Goal: Information Seeking & Learning: Check status

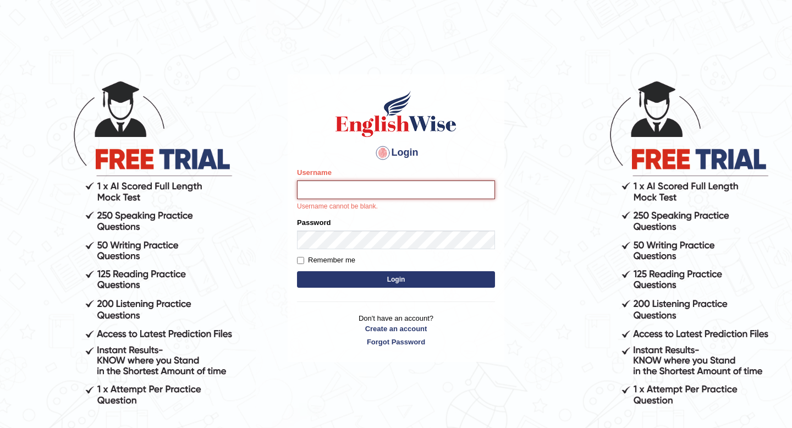
type input "Hasan_thapa"
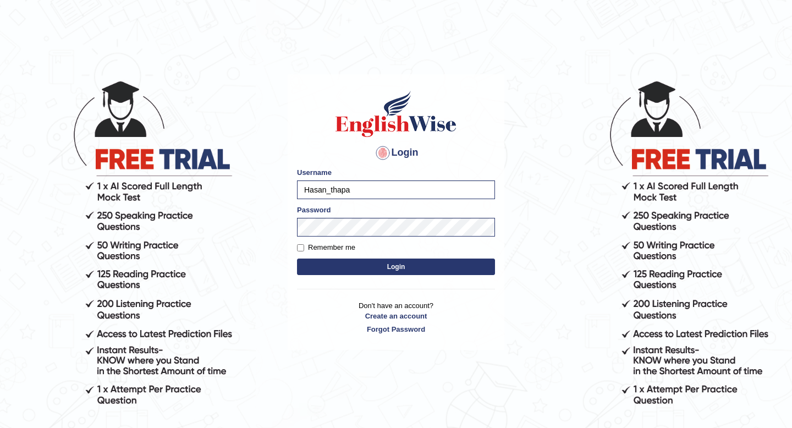
click at [389, 266] on button "Login" at bounding box center [396, 266] width 198 height 16
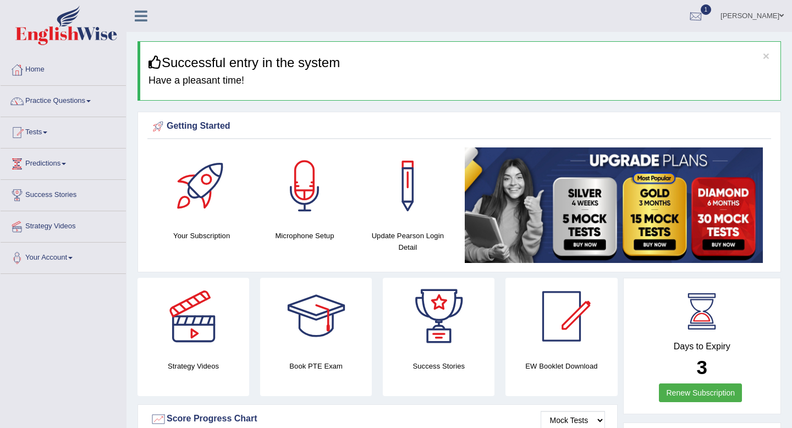
click at [686, 8] on link "1" at bounding box center [695, 14] width 33 height 29
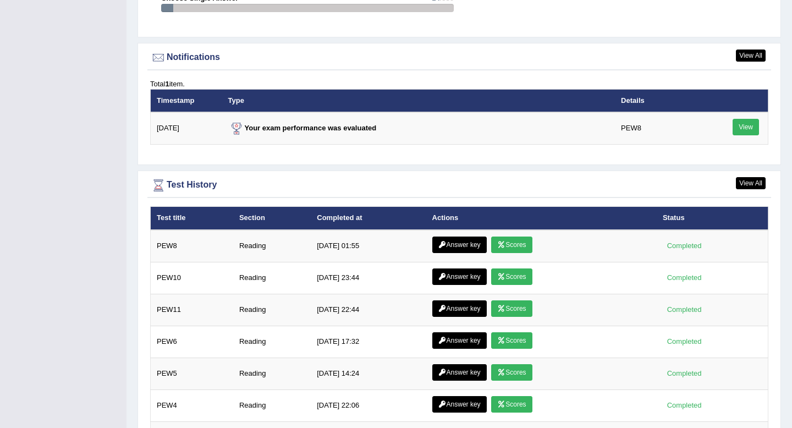
scroll to position [1374, 0]
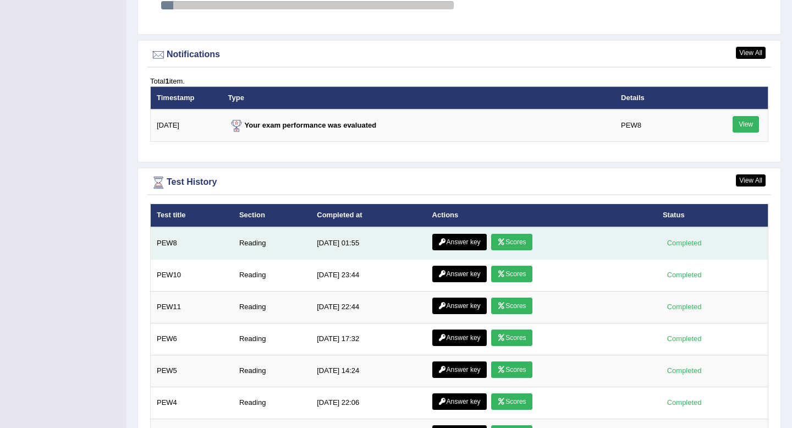
click at [505, 240] on link "Scores" at bounding box center [511, 242] width 41 height 16
click at [457, 246] on link "Answer key" at bounding box center [459, 242] width 54 height 16
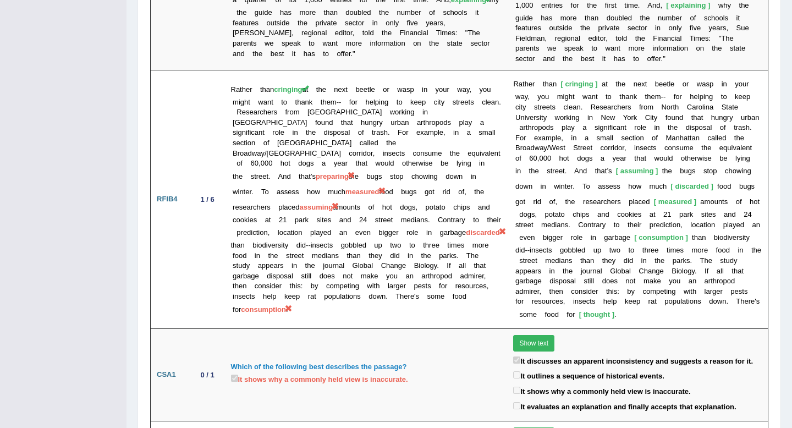
scroll to position [2225, 0]
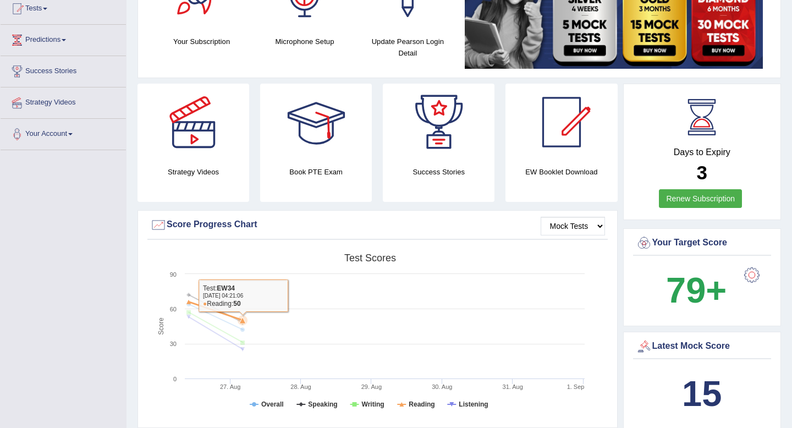
scroll to position [63, 0]
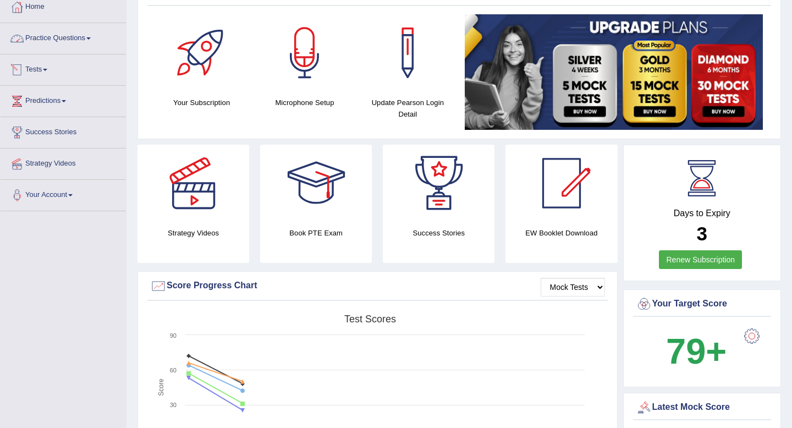
click at [94, 41] on link "Practice Questions" at bounding box center [63, 36] width 125 height 27
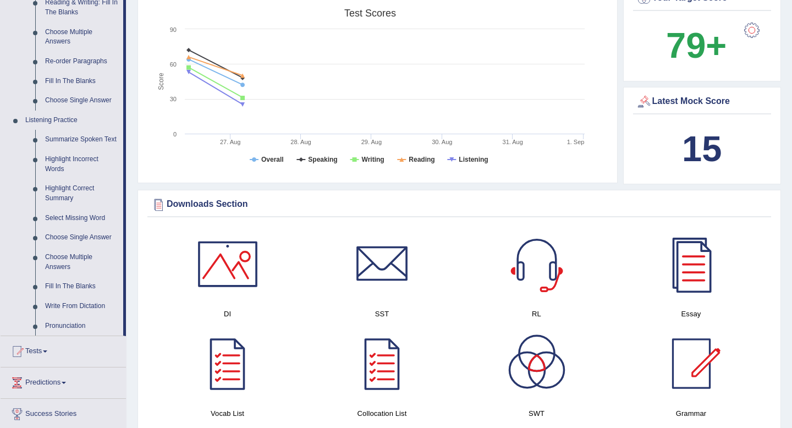
scroll to position [372, 0]
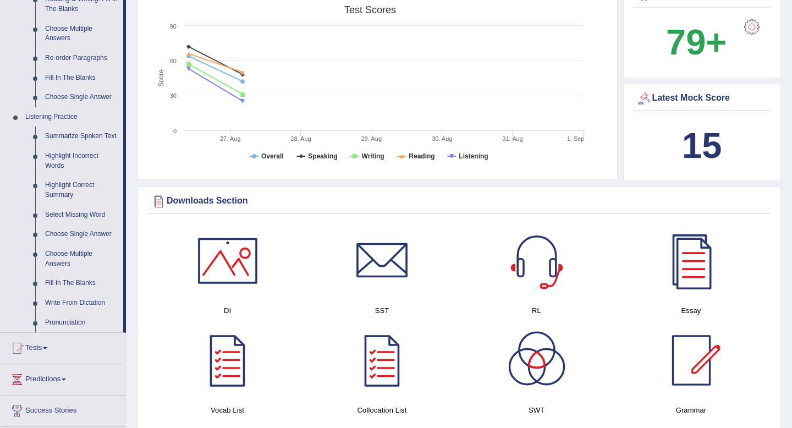
click at [153, 269] on div "DI" at bounding box center [227, 272] width 154 height 100
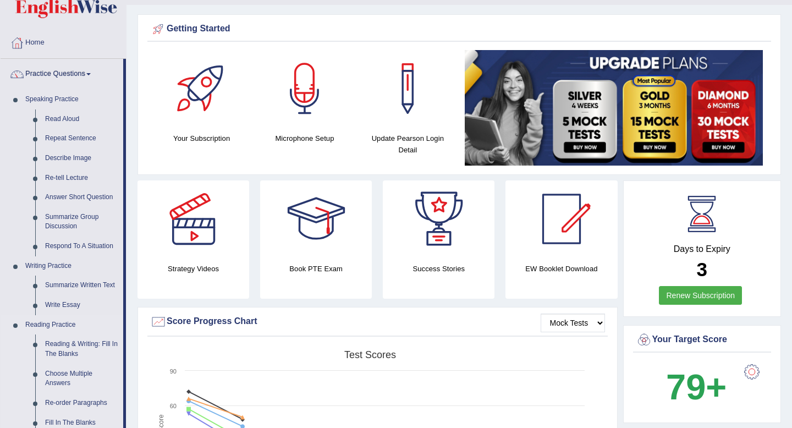
scroll to position [0, 0]
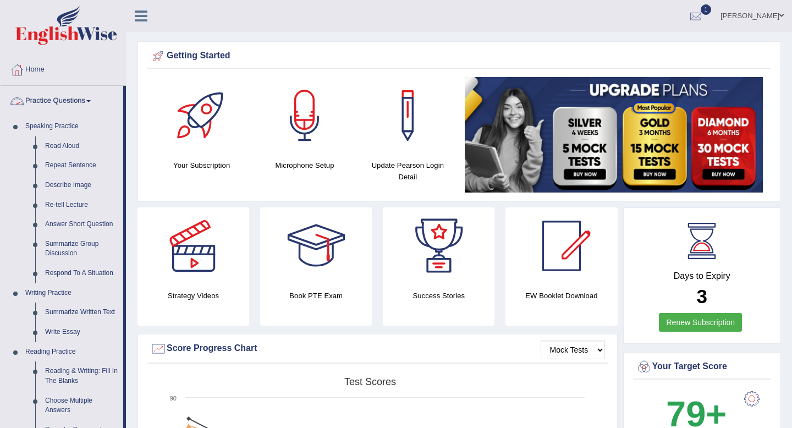
click at [90, 100] on link "Practice Questions" at bounding box center [62, 99] width 123 height 27
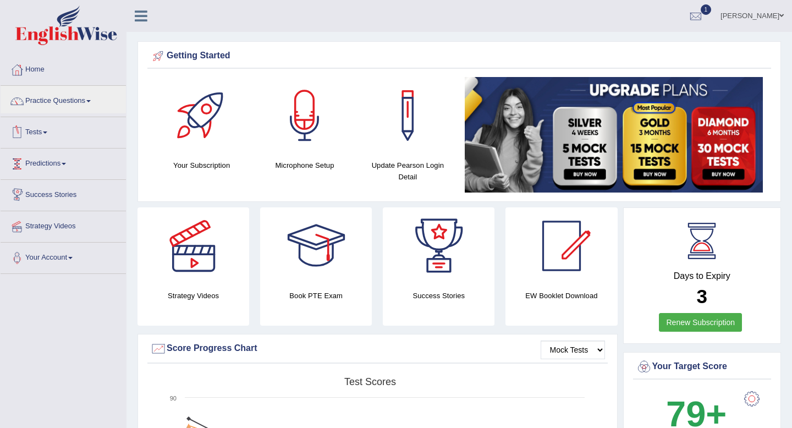
click at [51, 135] on link "Tests" at bounding box center [63, 130] width 125 height 27
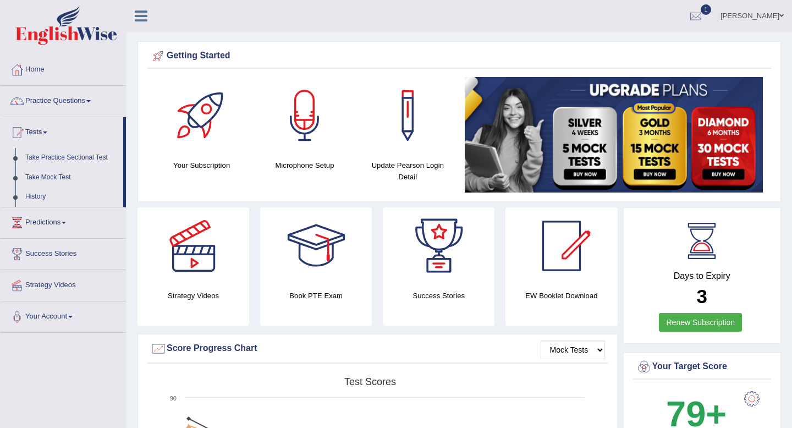
click at [81, 161] on link "Take Practice Sectional Test" at bounding box center [71, 158] width 103 height 20
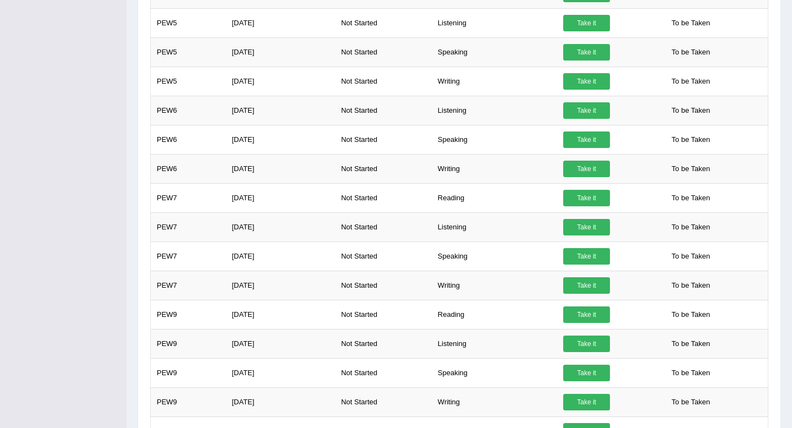
scroll to position [380, 0]
